Goal: Task Accomplishment & Management: Manage account settings

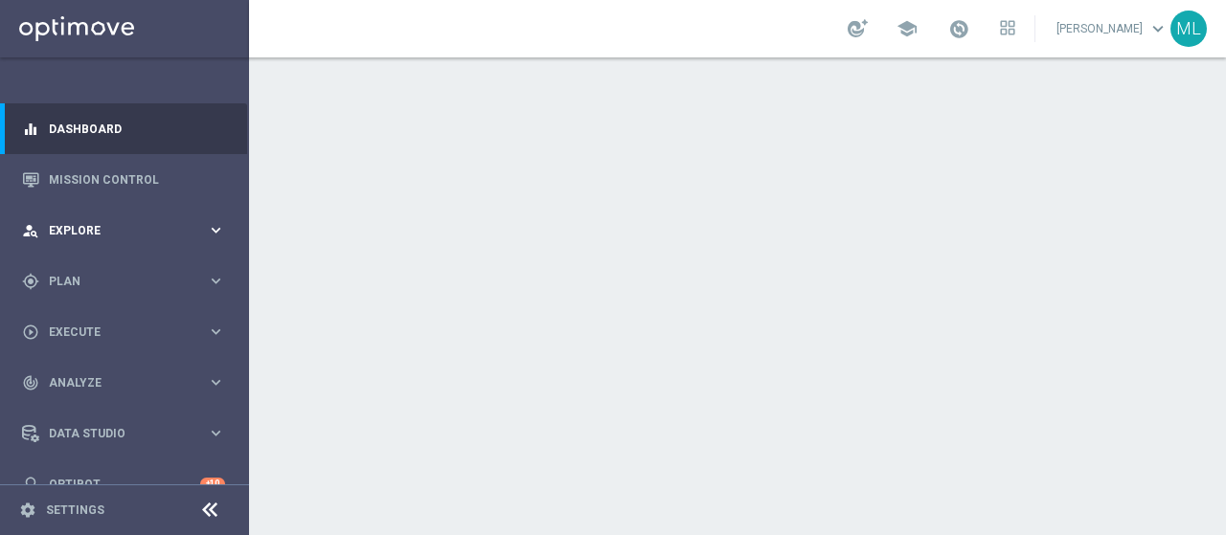
click at [71, 234] on span "Explore" at bounding box center [128, 230] width 158 height 11
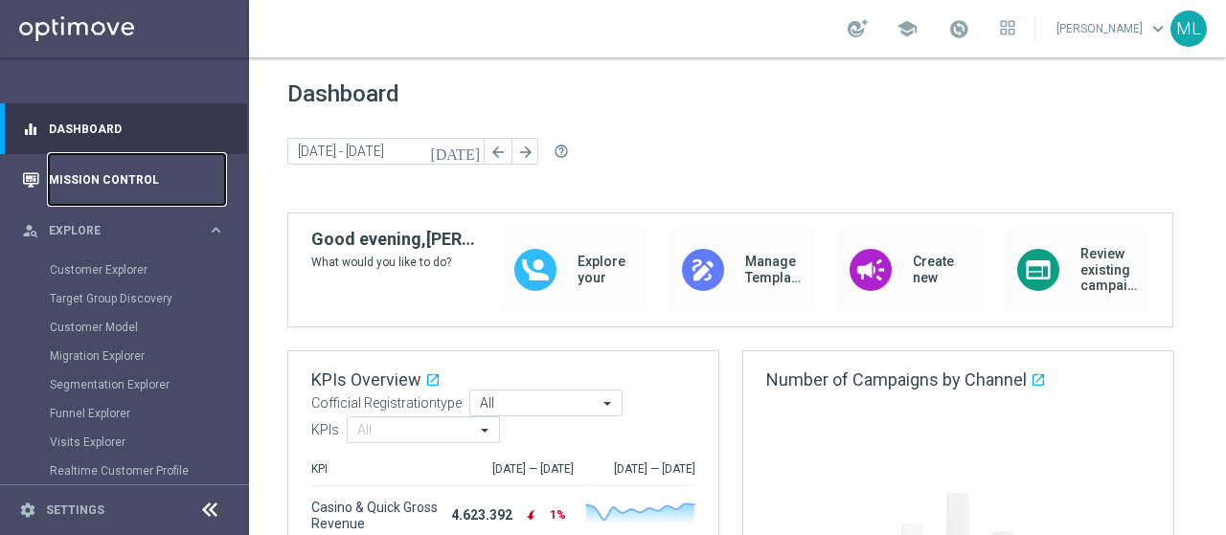
click at [108, 178] on link "Mission Control" at bounding box center [137, 179] width 176 height 51
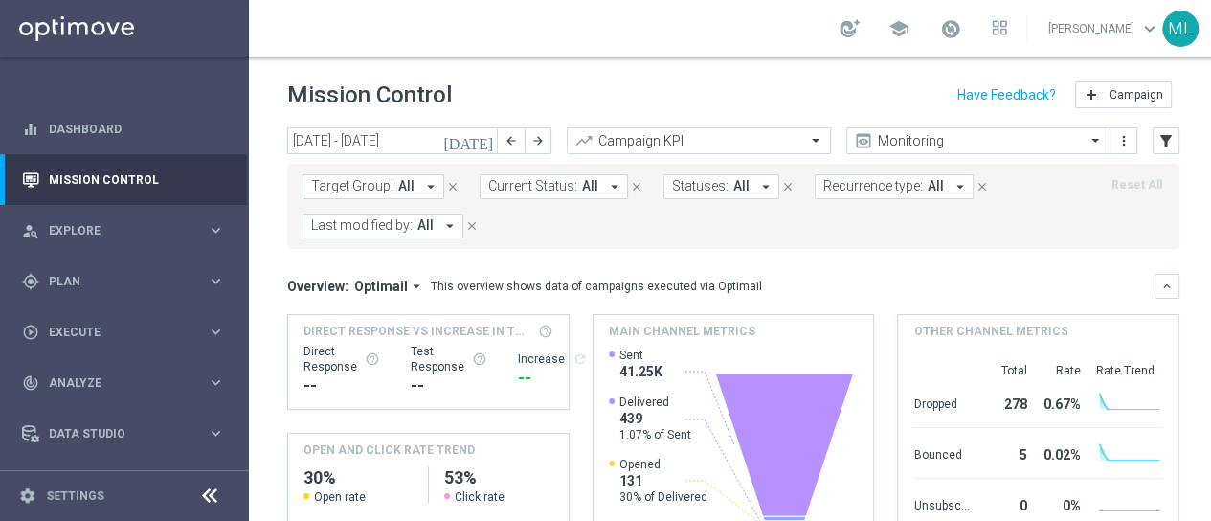
click at [430, 183] on icon "arrow_drop_down" at bounding box center [430, 186] width 17 height 17
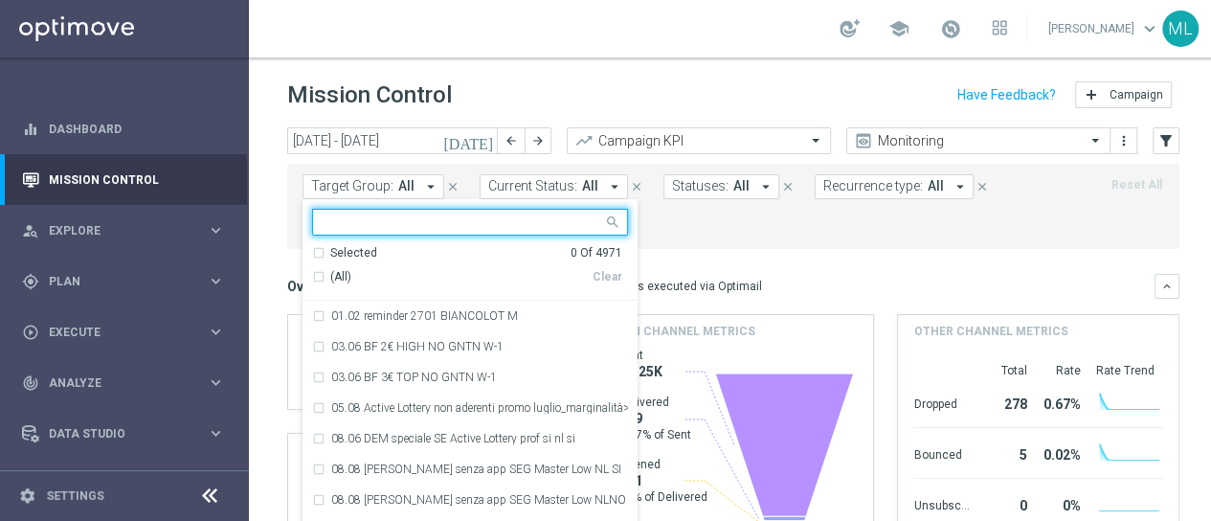
click at [483, 143] on icon "[DATE]" at bounding box center [469, 140] width 52 height 17
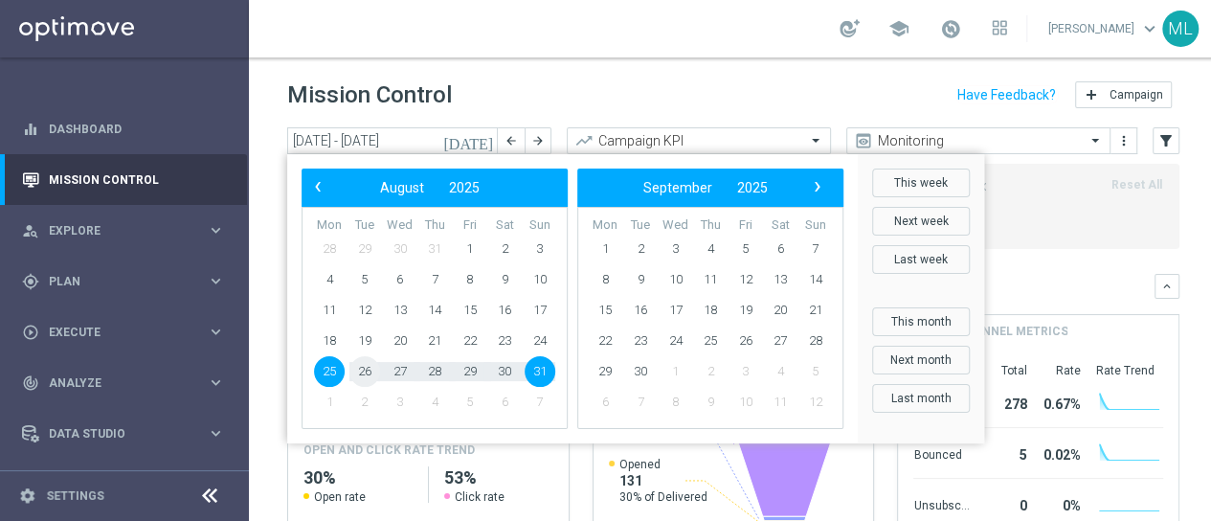
click at [370, 367] on span "26" at bounding box center [365, 371] width 31 height 31
click at [362, 371] on span "26" at bounding box center [365, 371] width 31 height 31
type input "[DATE] - [DATE]"
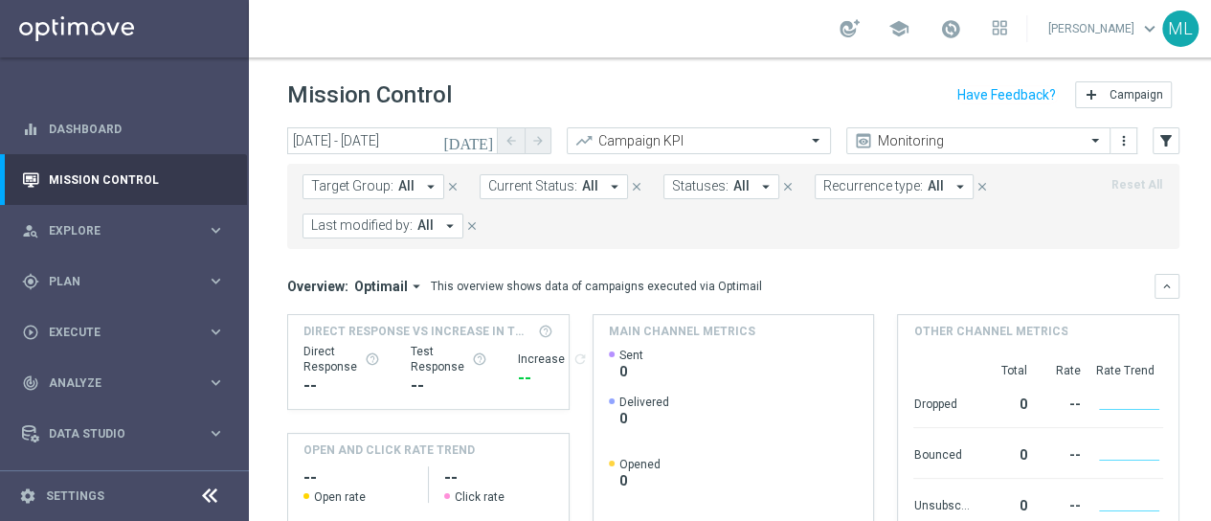
click at [433, 222] on button "Last modified by: All arrow_drop_down" at bounding box center [383, 226] width 161 height 25
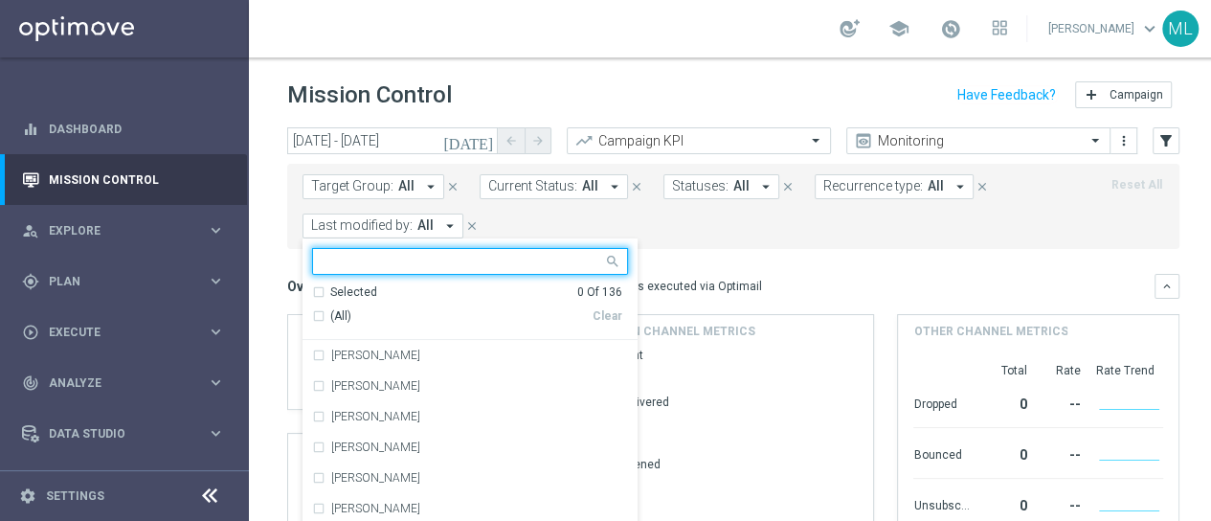
click at [431, 267] on input "text" at bounding box center [463, 262] width 281 height 16
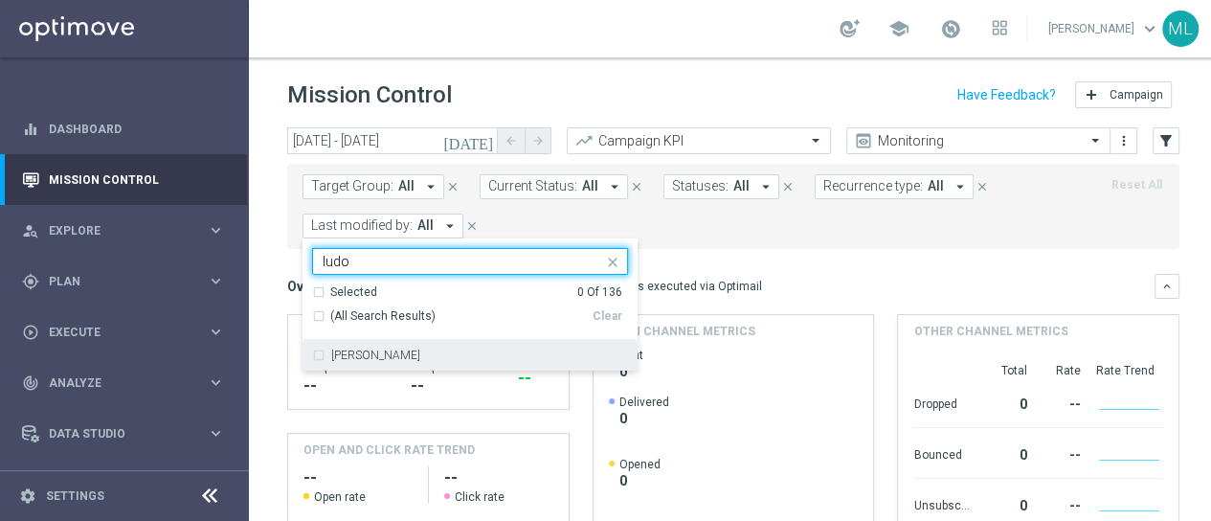
click at [321, 350] on div "[PERSON_NAME]" at bounding box center [470, 355] width 316 height 31
type input "ludo"
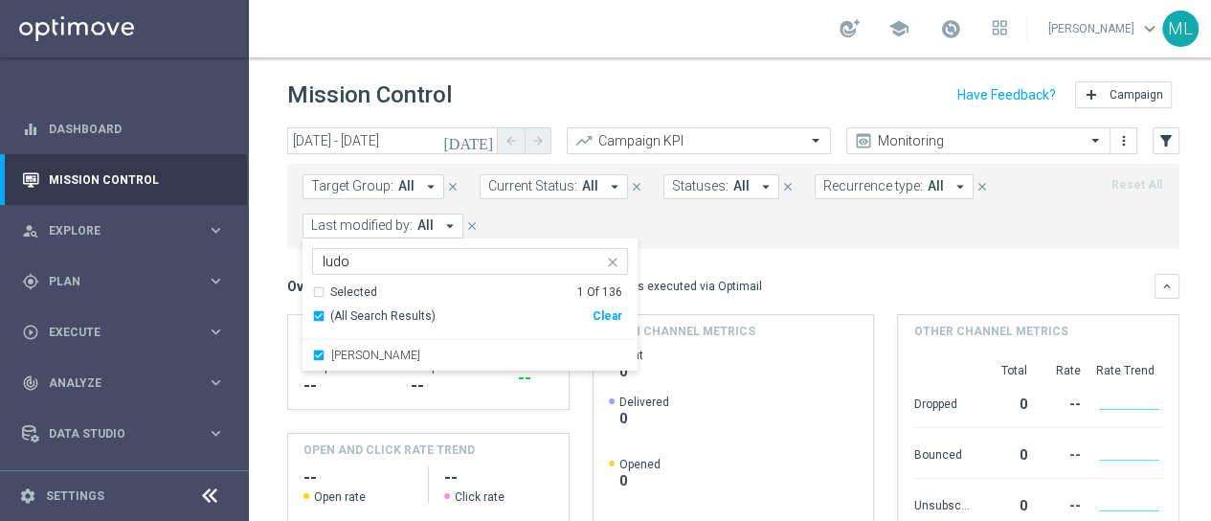
click at [806, 251] on mini-dashboard "Overview: Optimail arrow_drop_down This overview shows data of campaigns execut…" at bounding box center [733, 425] width 892 height 352
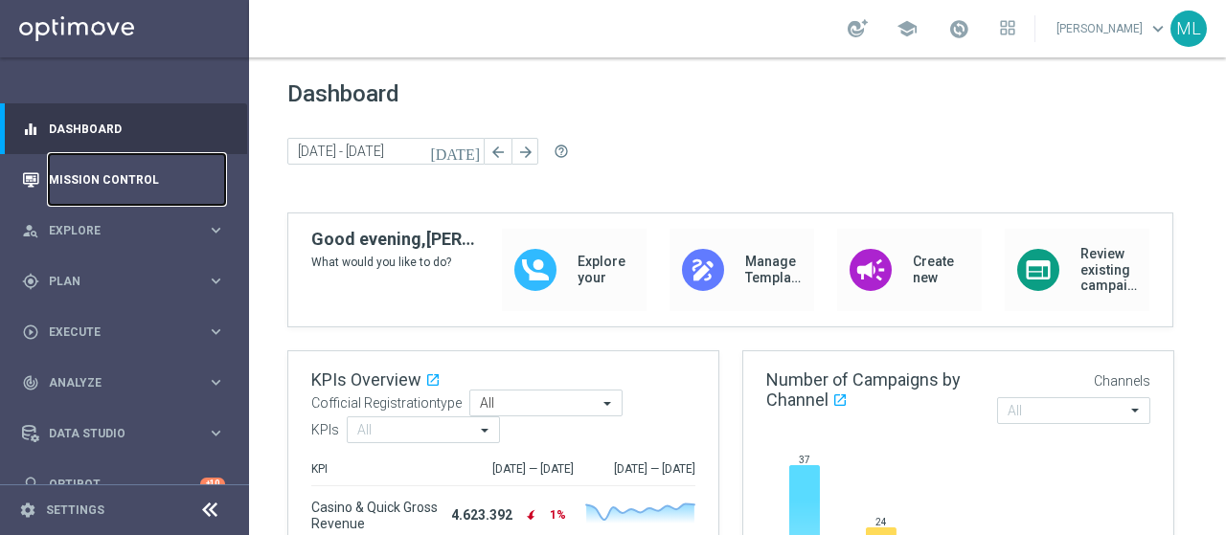
click at [63, 163] on link "Mission Control" at bounding box center [137, 179] width 176 height 51
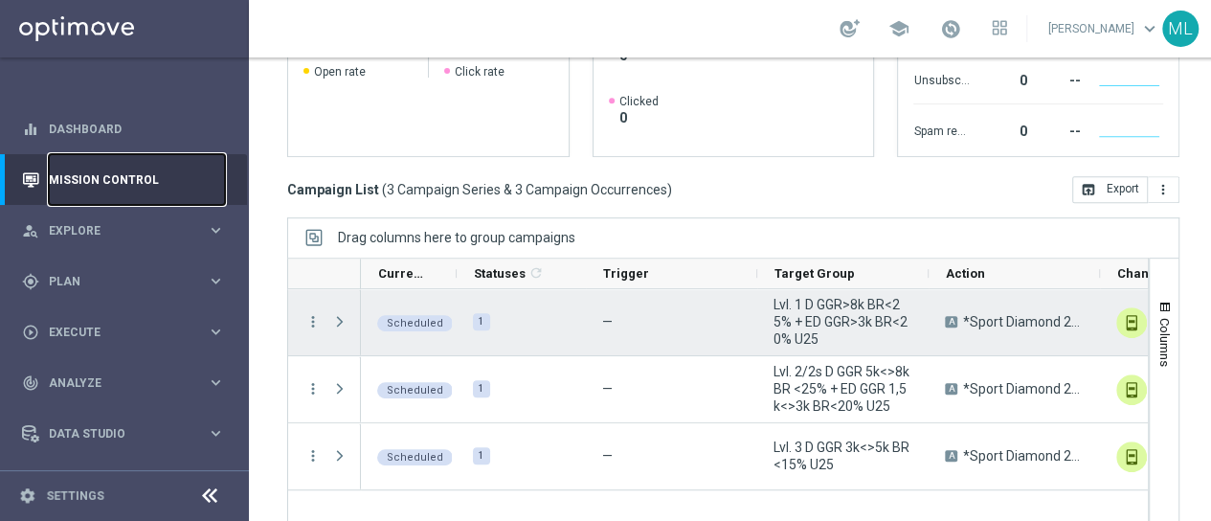
scroll to position [459, 0]
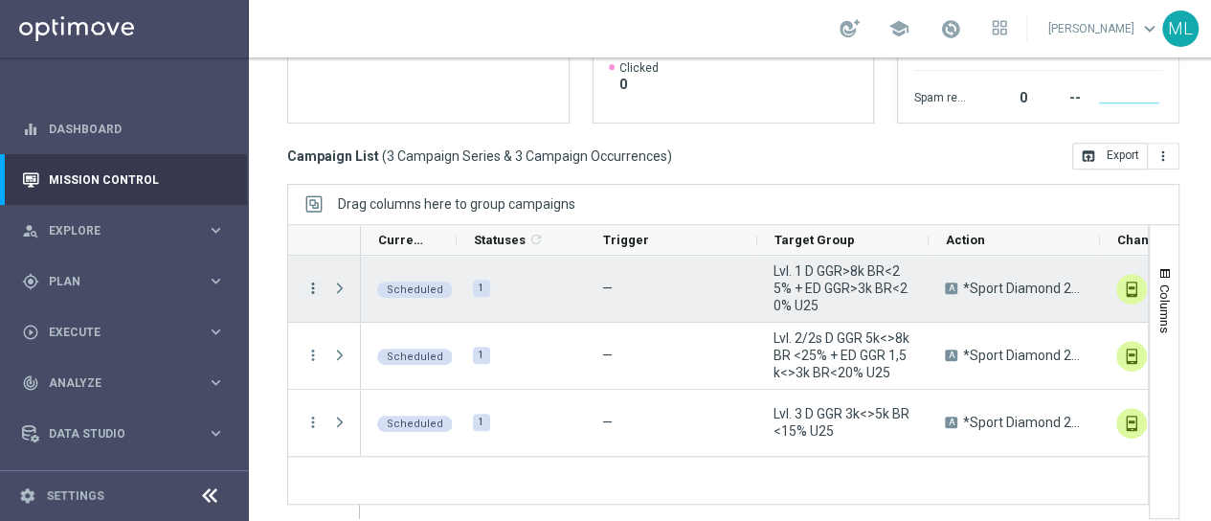
click at [308, 285] on icon "more_vert" at bounding box center [313, 288] width 17 height 17
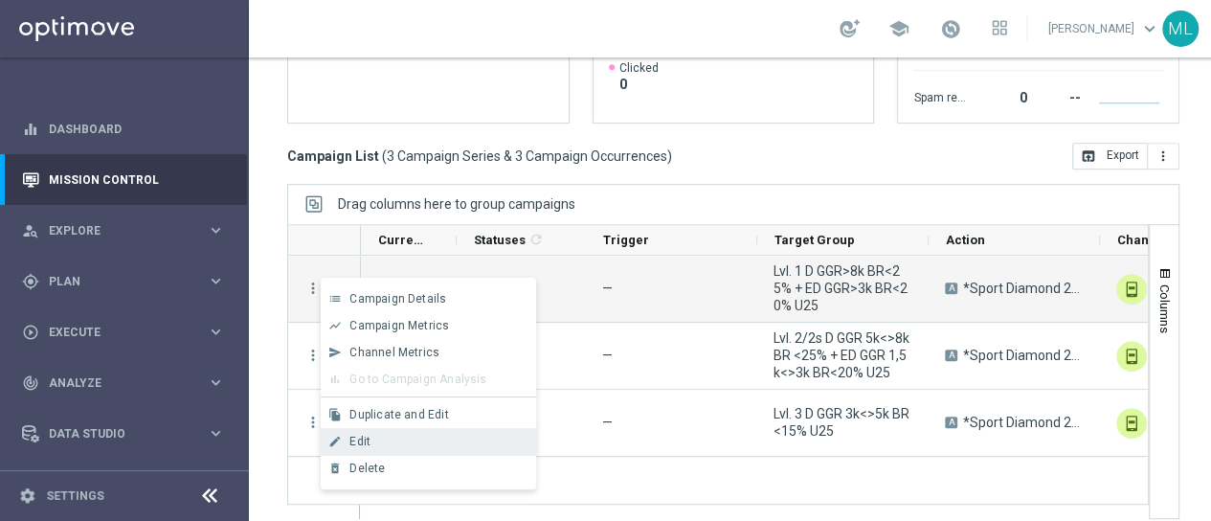
click at [372, 442] on div "Edit" at bounding box center [439, 441] width 178 height 13
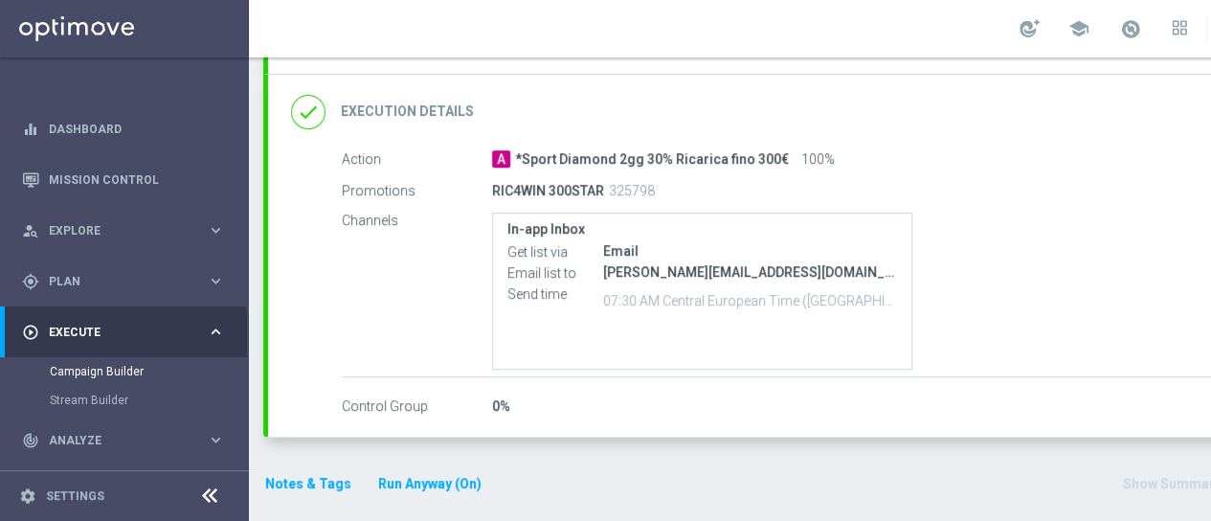
scroll to position [14, 0]
drag, startPoint x: 494, startPoint y: 171, endPoint x: 606, endPoint y: 168, distance: 112.1
click at [606, 177] on div "RIC4WIN 300STAR 325798" at bounding box center [844, 190] width 704 height 27
copy p "RIC4WIN 300STAR"
